Goal: Task Accomplishment & Management: Use online tool/utility

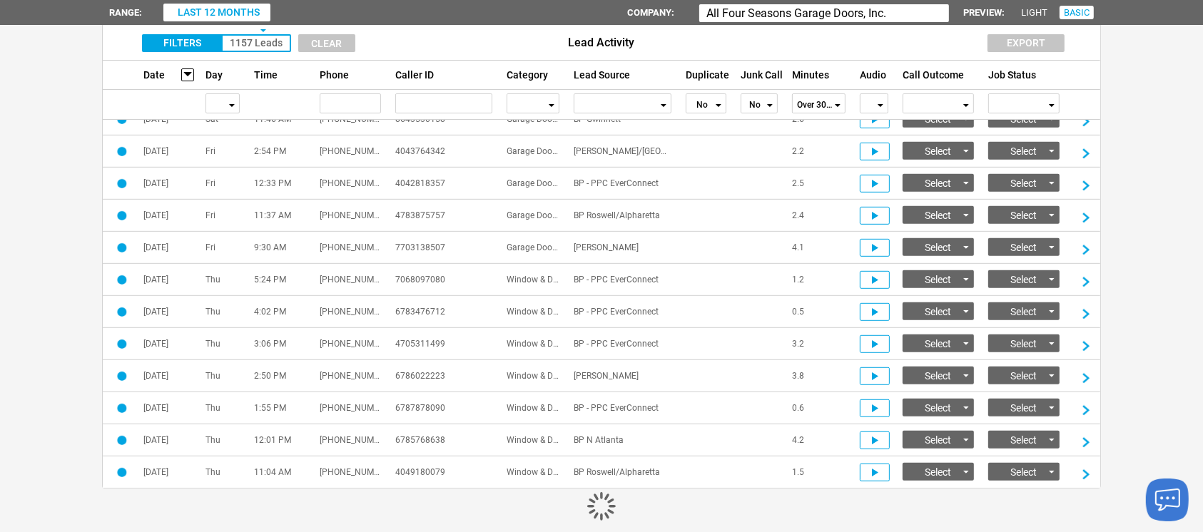
scroll to position [776, 0]
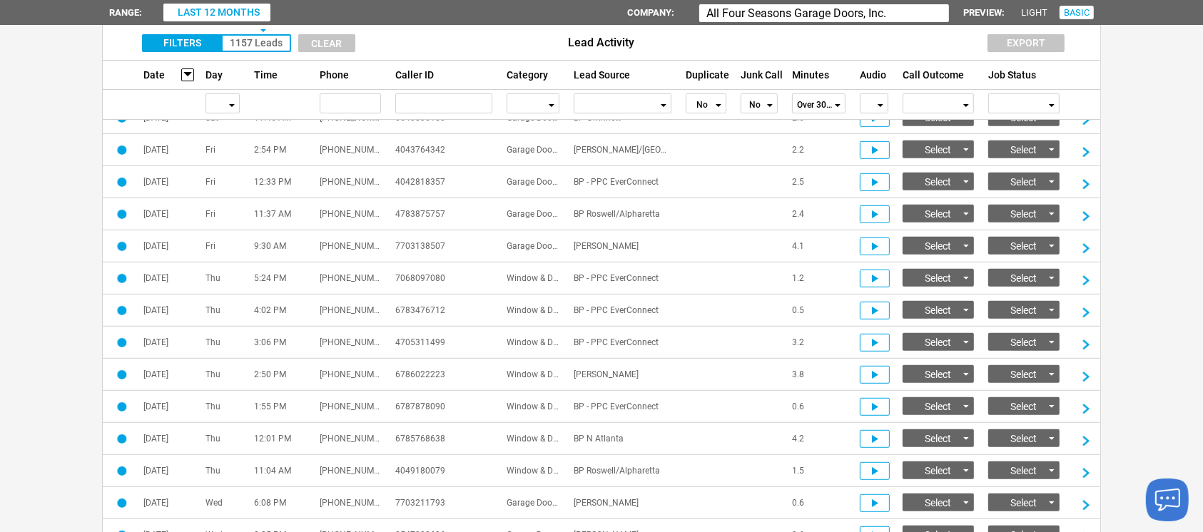
click at [897, 11] on input "All Four Seasons Garage Doors, Inc." at bounding box center [825, 13] width 250 height 18
type input "A"
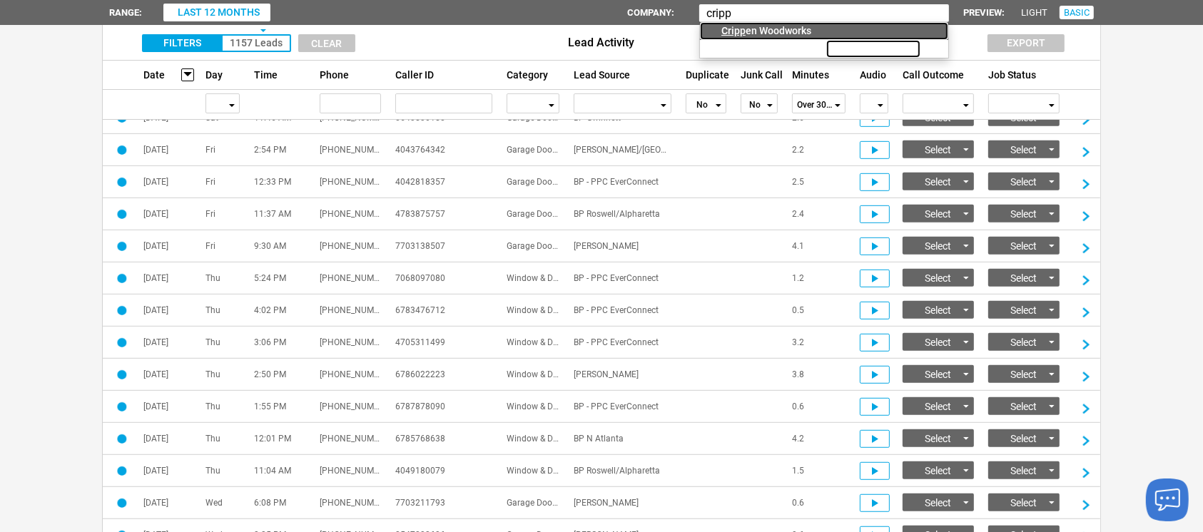
click at [784, 33] on div "Cripp en Woodworks" at bounding box center [784, 31] width 125 height 18
type input "[PERSON_NAME] Woodworks"
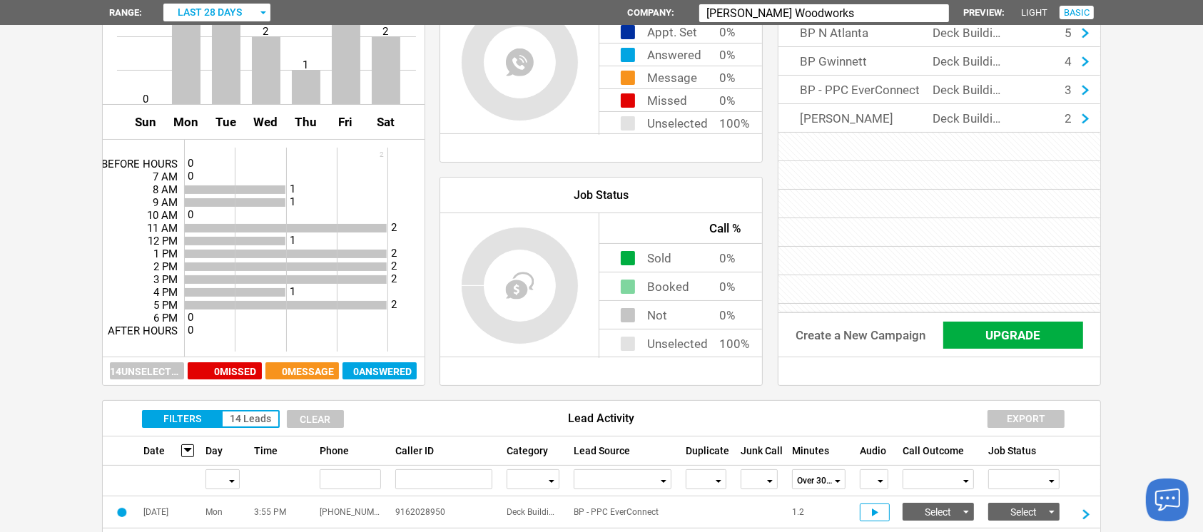
scroll to position [0, 0]
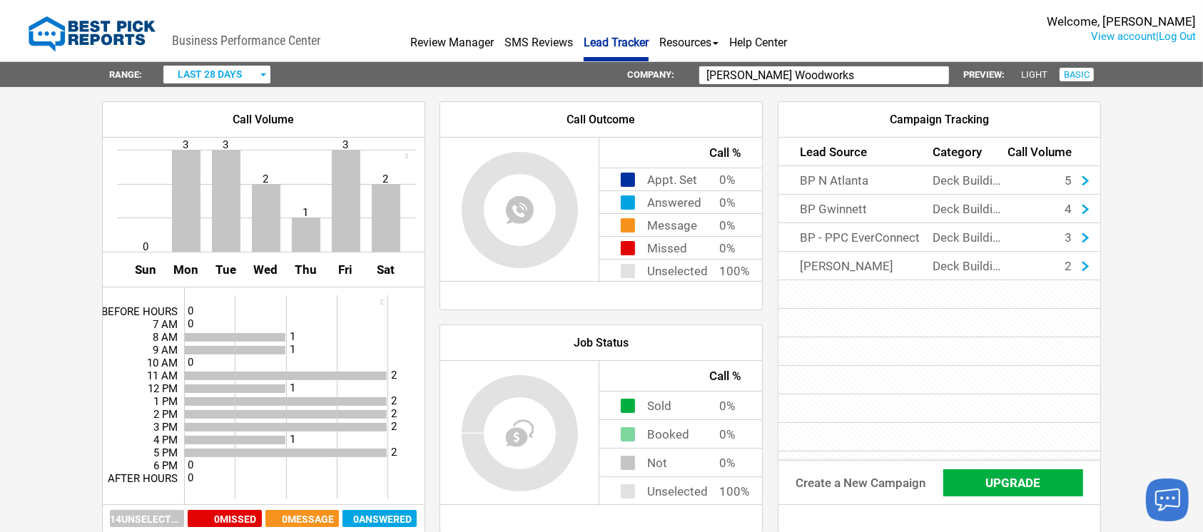
click at [266, 77] on button "last 28 days" at bounding box center [216, 75] width 107 height 18
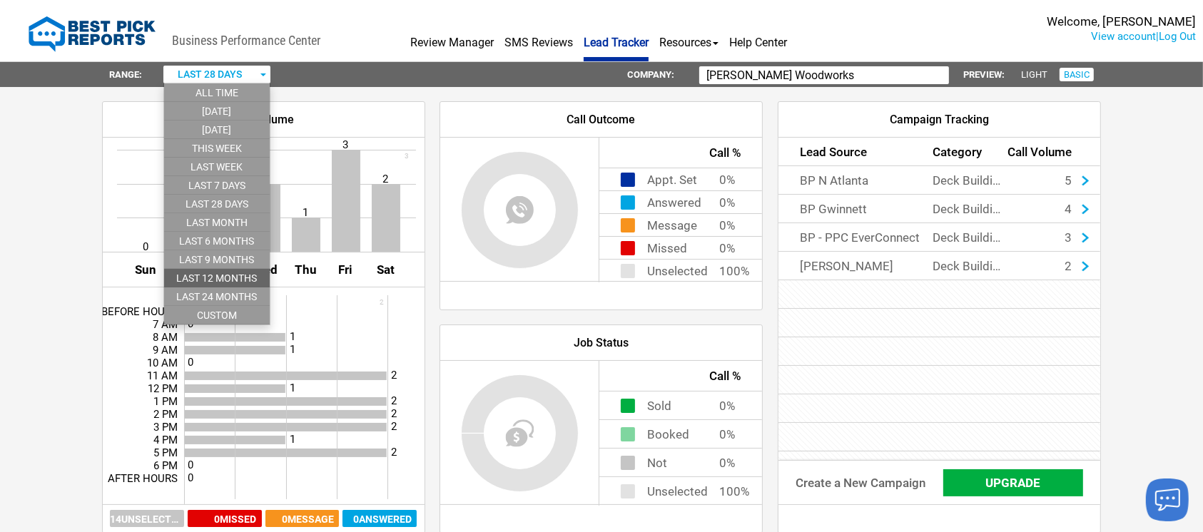
click at [238, 275] on li "last 12 months" at bounding box center [217, 278] width 106 height 19
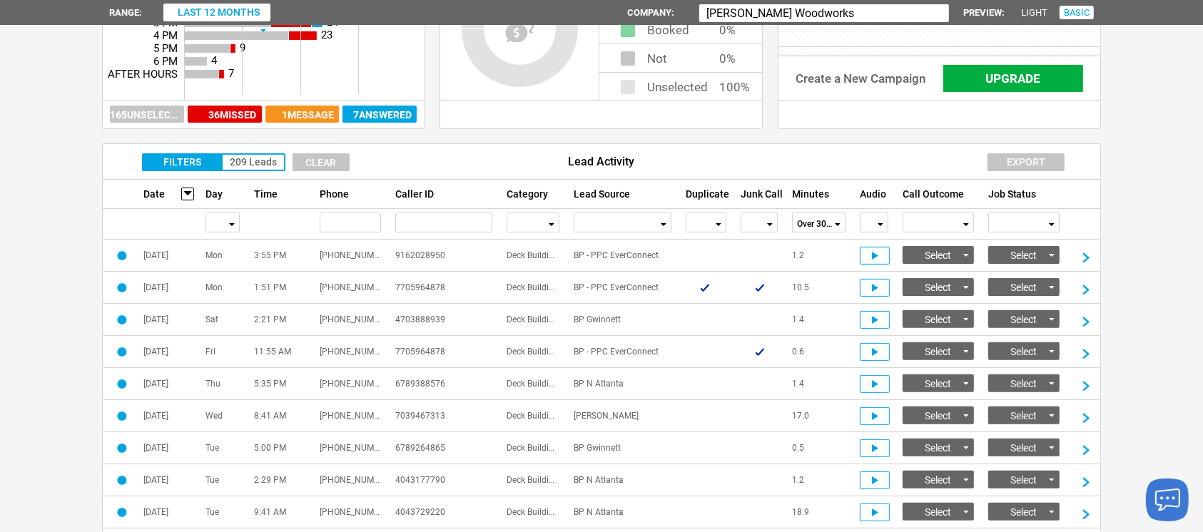
scroll to position [383, 0]
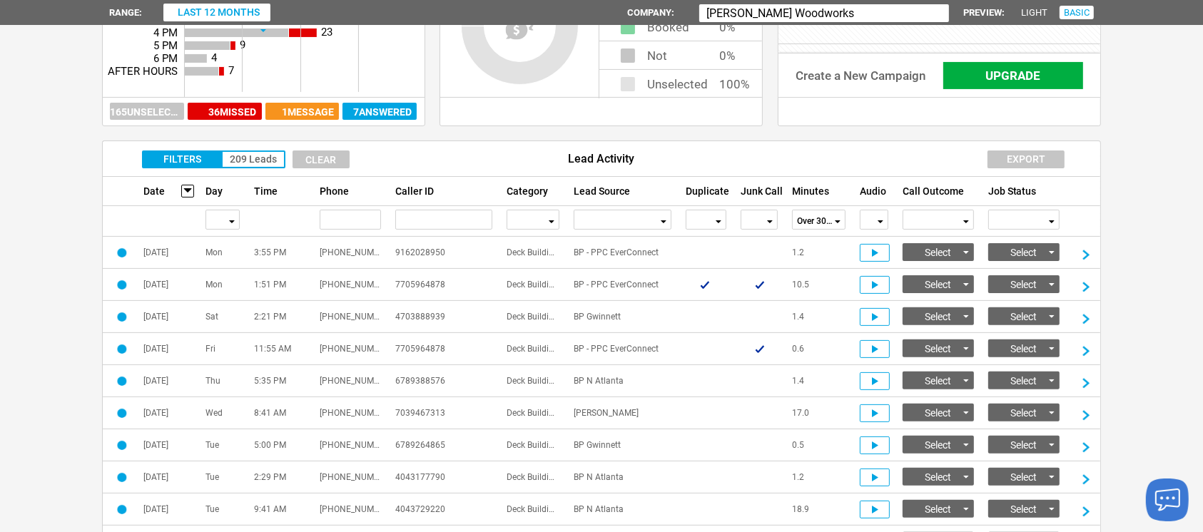
click at [720, 221] on span "button" at bounding box center [719, 222] width 6 height 3
click at [702, 272] on li "No" at bounding box center [706, 275] width 39 height 19
click at [769, 218] on div "button" at bounding box center [769, 221] width 7 height 20
click at [762, 270] on li "No" at bounding box center [760, 275] width 36 height 19
